Goal: Transaction & Acquisition: Purchase product/service

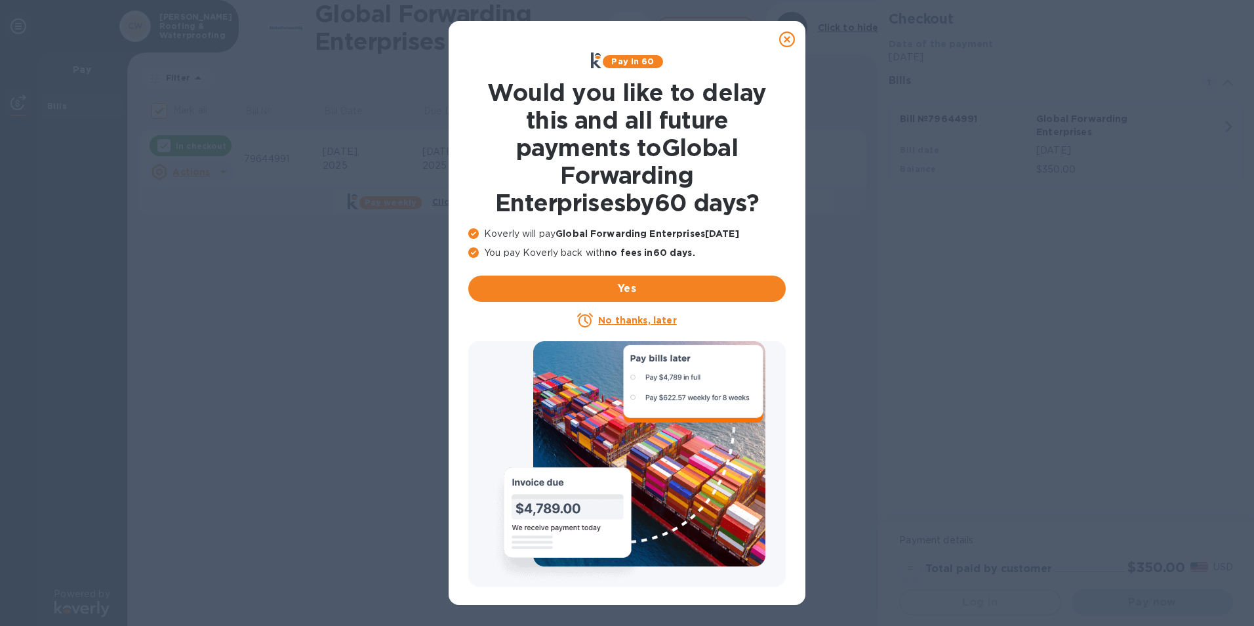
checkbox input "false"
click at [633, 317] on u "No thanks, later" at bounding box center [637, 320] width 78 height 10
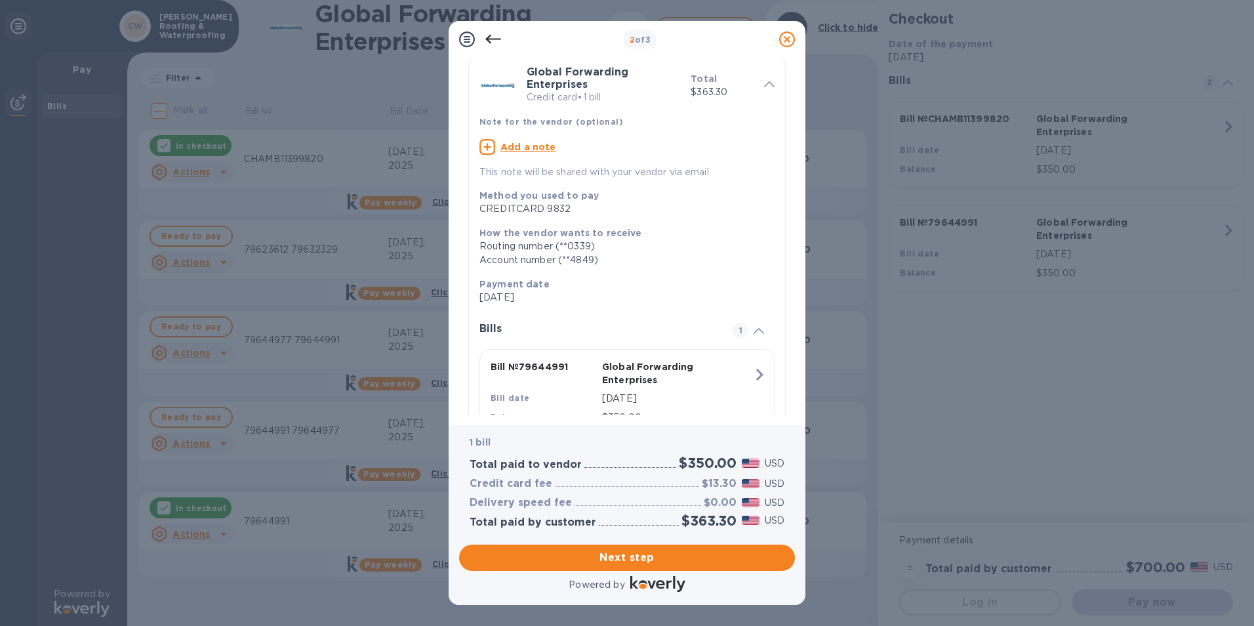
scroll to position [103, 0]
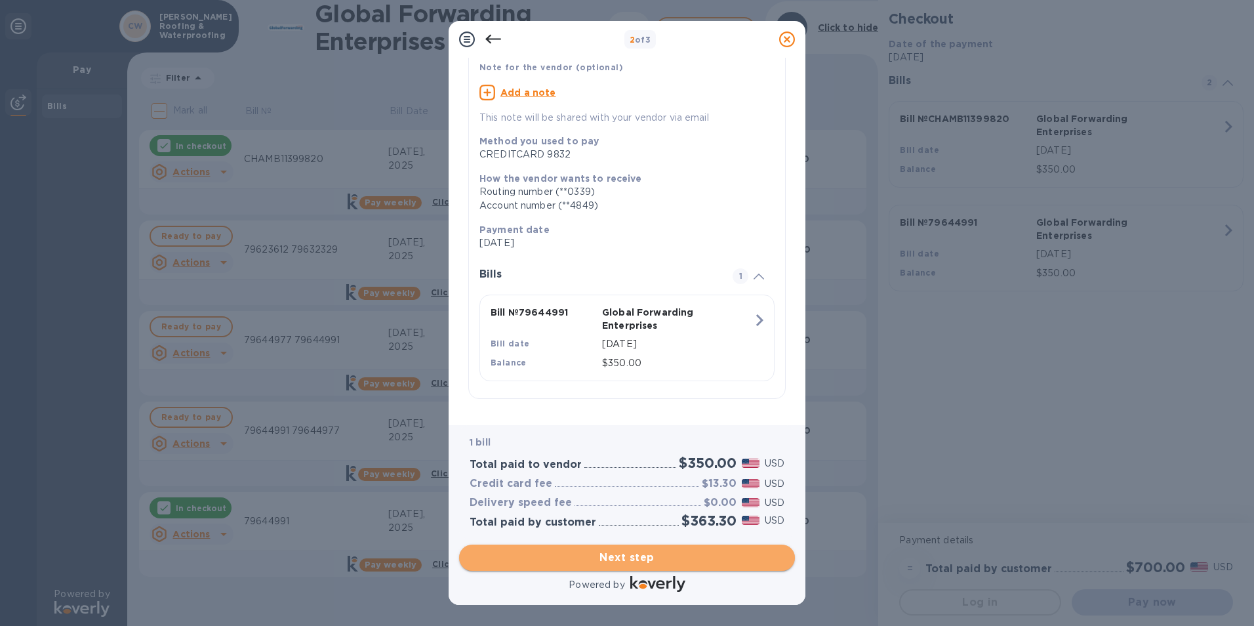
click at [653, 553] on span "Next step" at bounding box center [627, 558] width 315 height 16
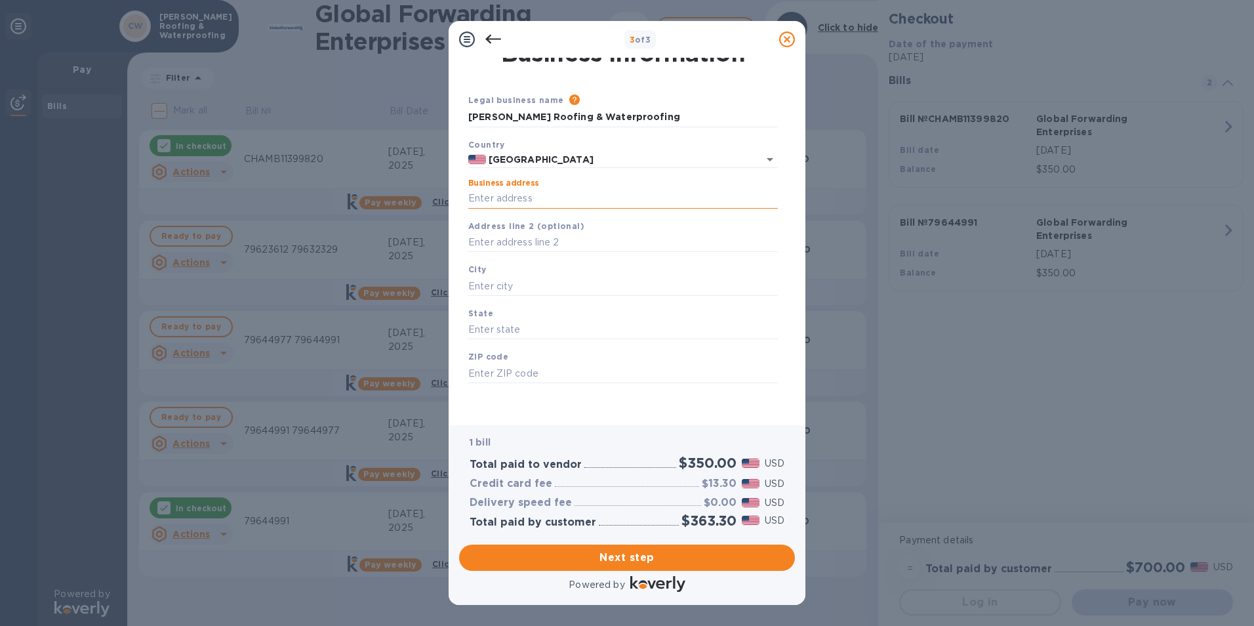
click at [636, 197] on input "Business address" at bounding box center [623, 199] width 310 height 20
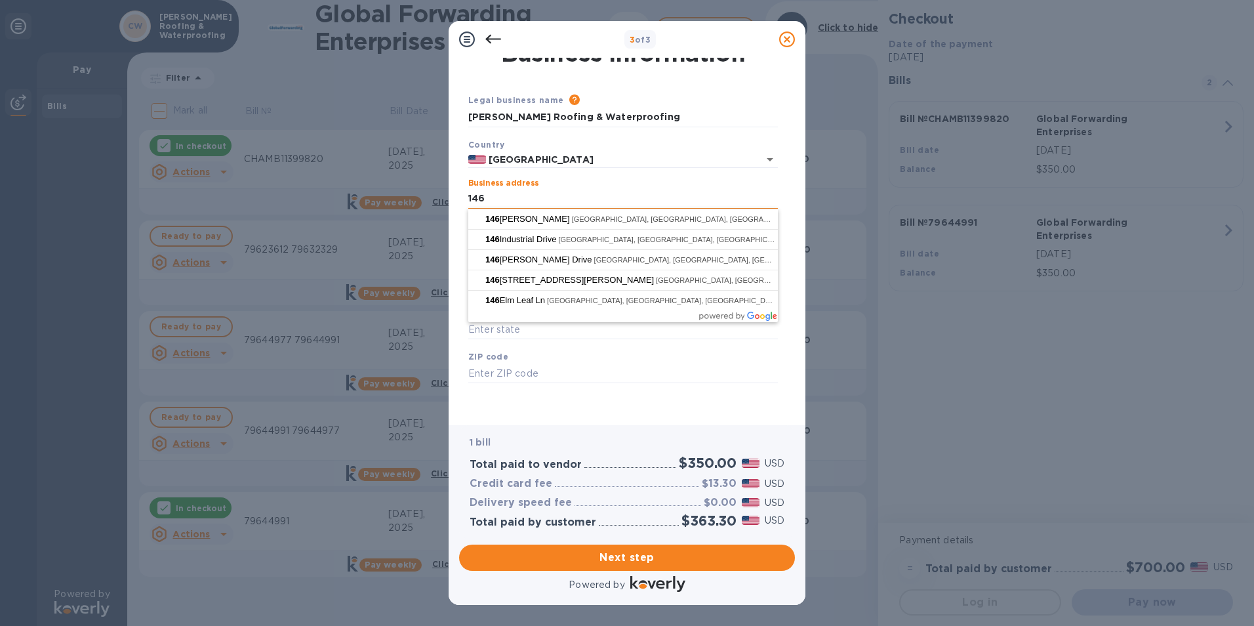
type input "[STREET_ADDRESS]"
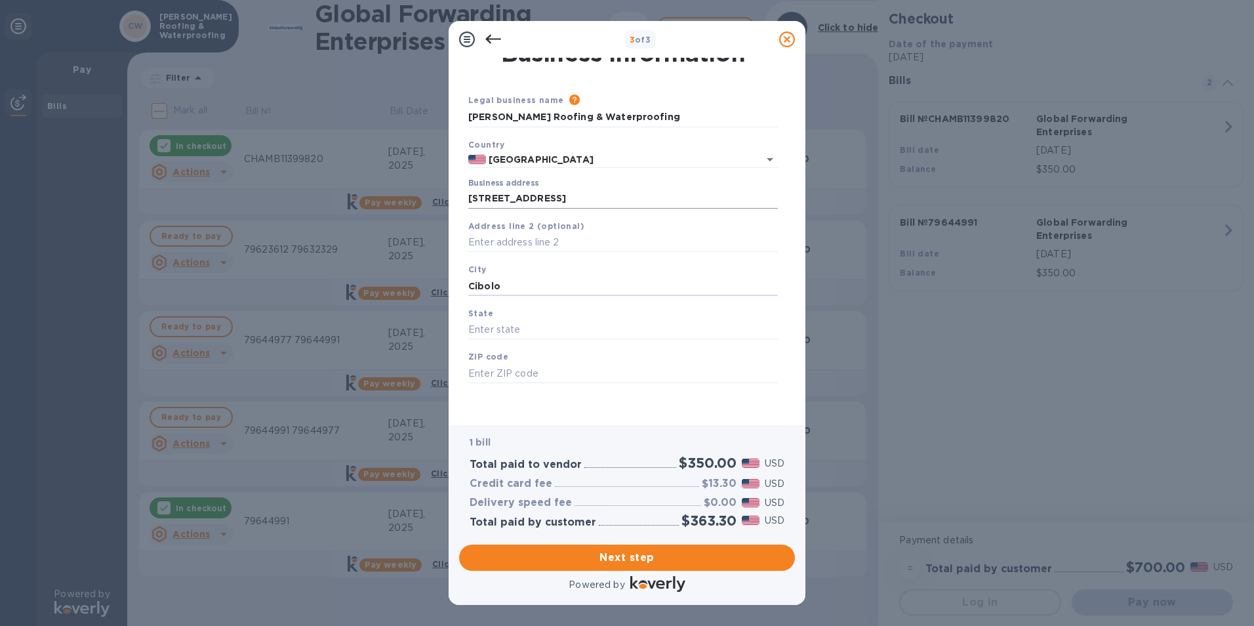
type input "Cibolo"
type input "[US_STATE]"
type input "78108"
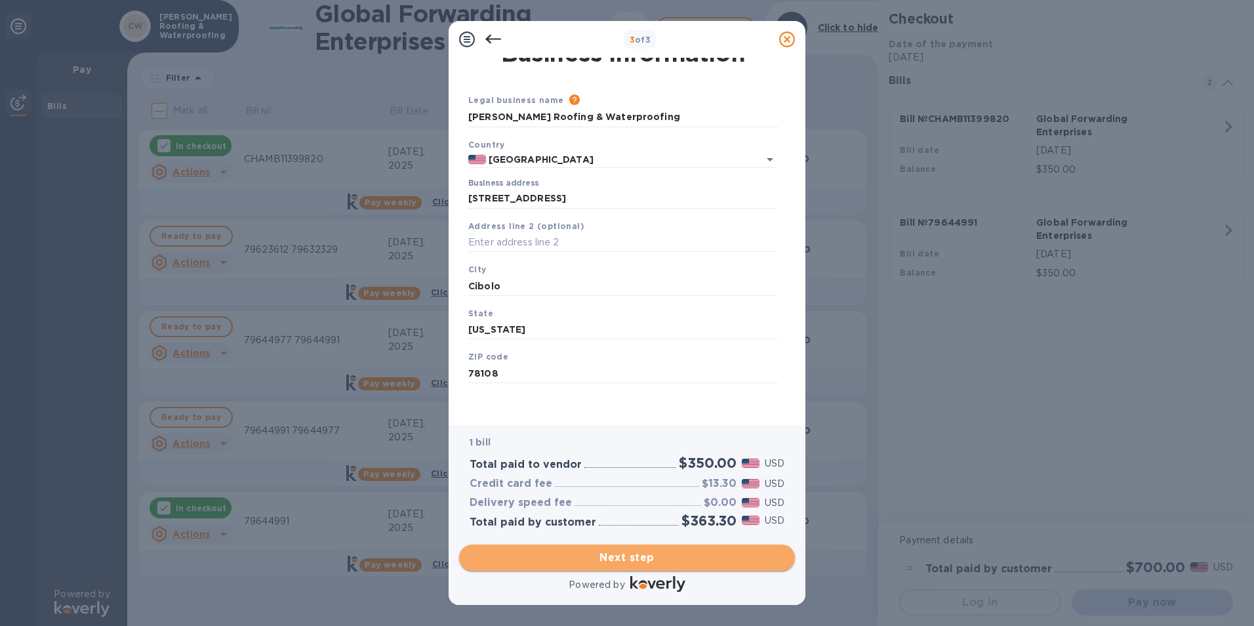
click at [641, 561] on span "Next step" at bounding box center [627, 558] width 315 height 16
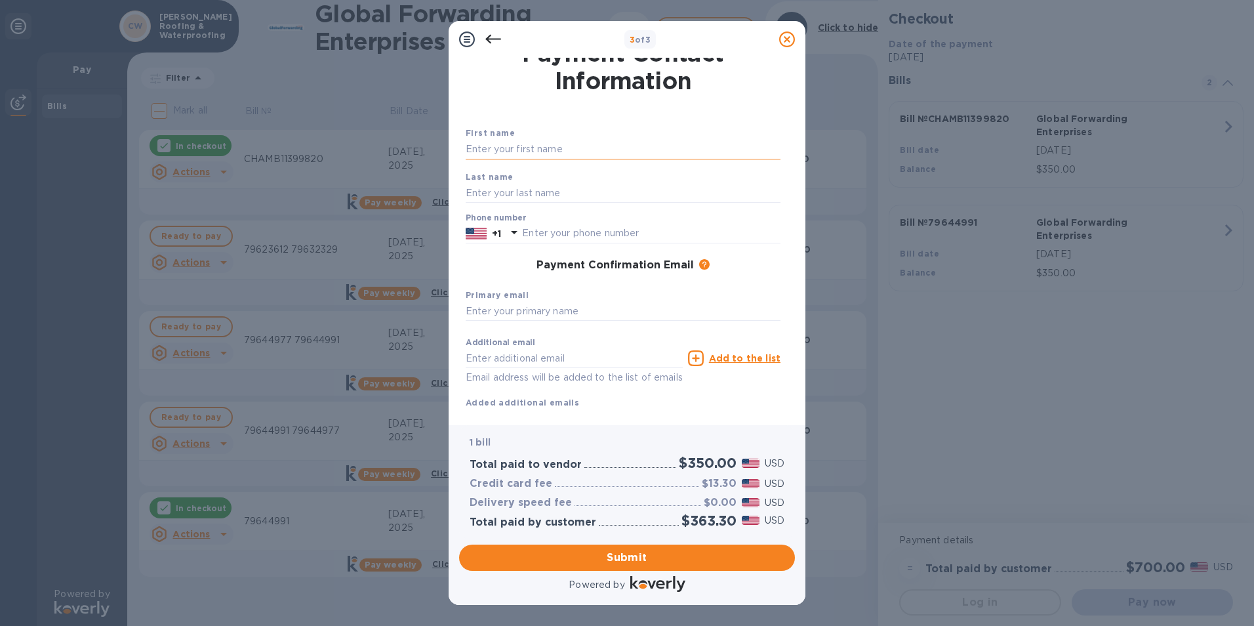
click at [580, 153] on input "text" at bounding box center [623, 150] width 315 height 20
type input "Oscar"
type input "[PERSON_NAME]"
type input "2107013235"
type input "[EMAIL_ADDRESS][DOMAIN_NAME]"
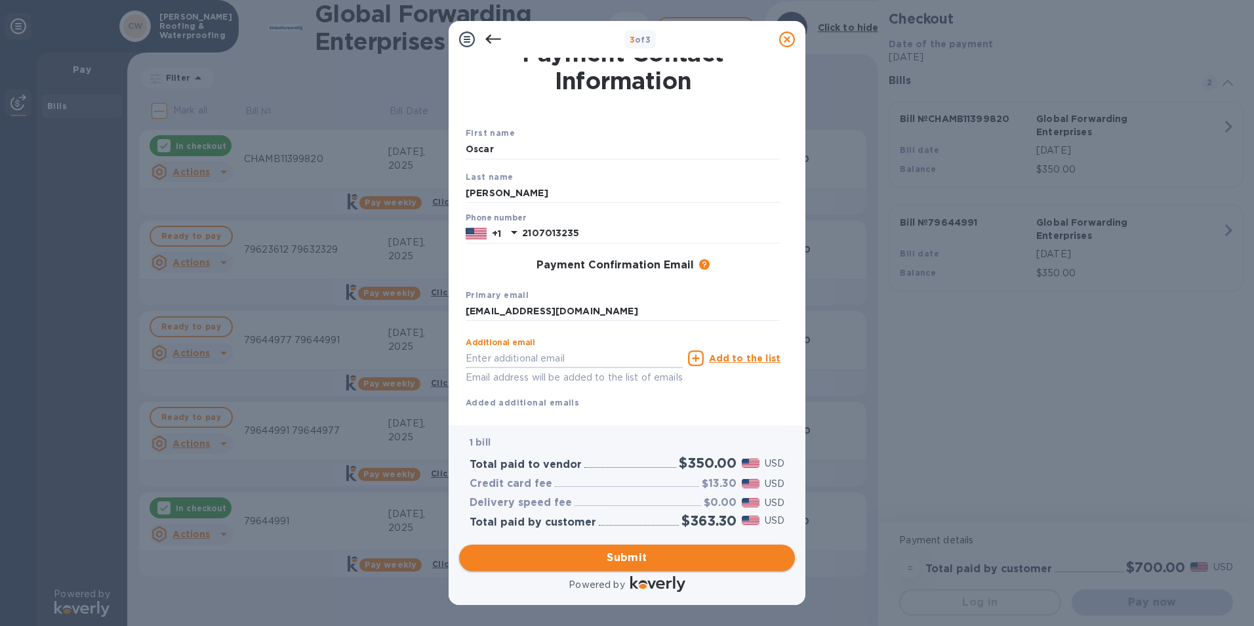
click at [640, 559] on span "Submit" at bounding box center [627, 558] width 315 height 16
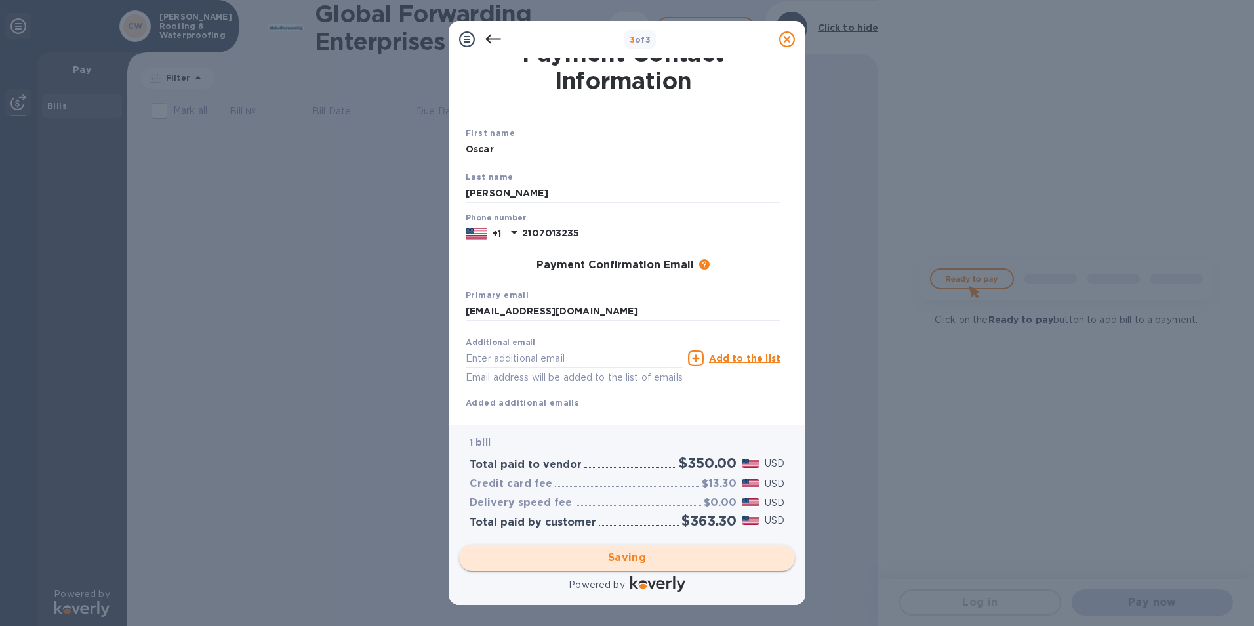
scroll to position [0, 0]
